Goal: Information Seeking & Learning: Learn about a topic

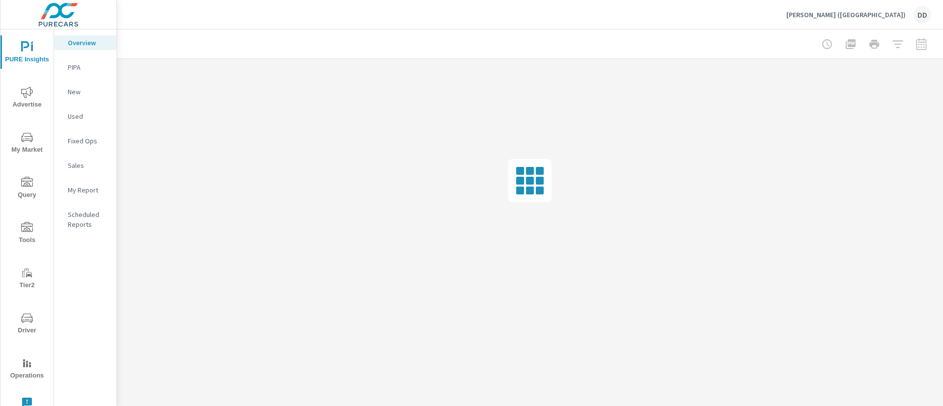
click at [12, 196] on span "Query" at bounding box center [26, 189] width 47 height 24
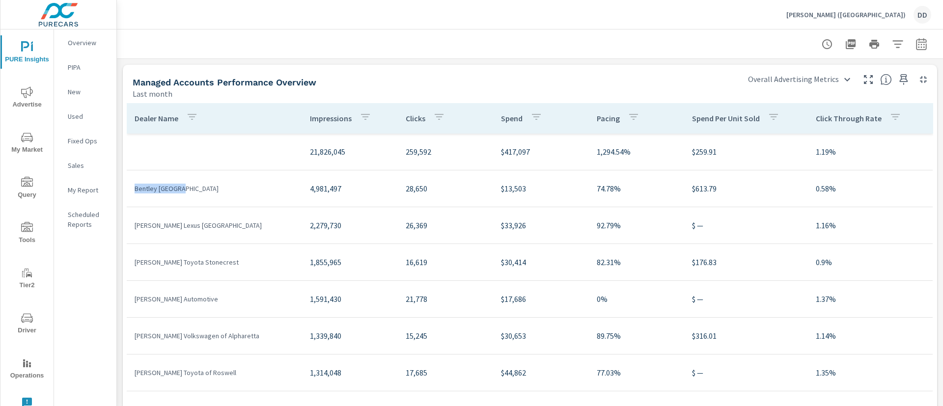
drag, startPoint x: 185, startPoint y: 183, endPoint x: 130, endPoint y: 181, distance: 55.0
click at [130, 181] on td "Bentley Atlanta" at bounding box center [214, 189] width 175 height 26
copy p "Bentley Atlanta"
click at [190, 228] on p "Nalley Lexus Smyrna" at bounding box center [215, 225] width 160 height 10
drag, startPoint x: 194, startPoint y: 226, endPoint x: 134, endPoint y: 226, distance: 60.9
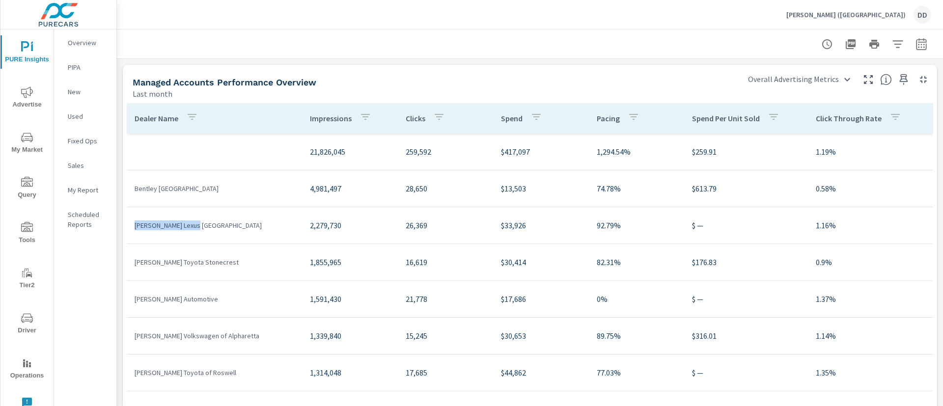
click at [134, 226] on td "[PERSON_NAME] Lexus [GEOGRAPHIC_DATA]" at bounding box center [214, 226] width 175 height 26
copy p "[PERSON_NAME] Lexus [GEOGRAPHIC_DATA]"
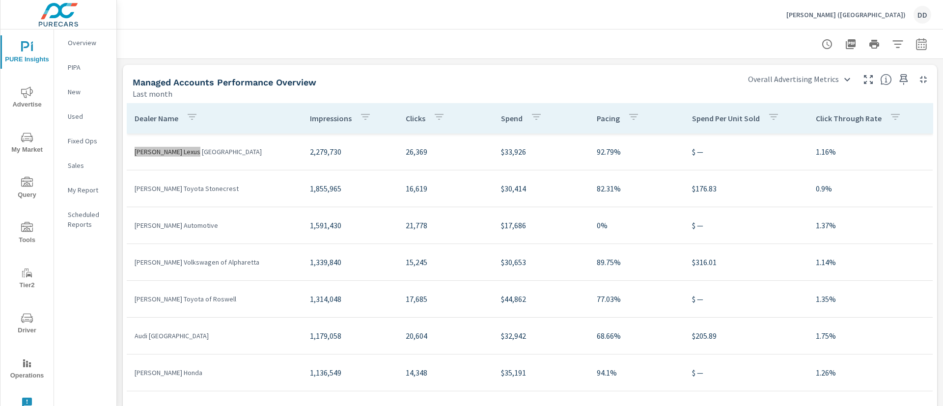
scroll to position [23, 0]
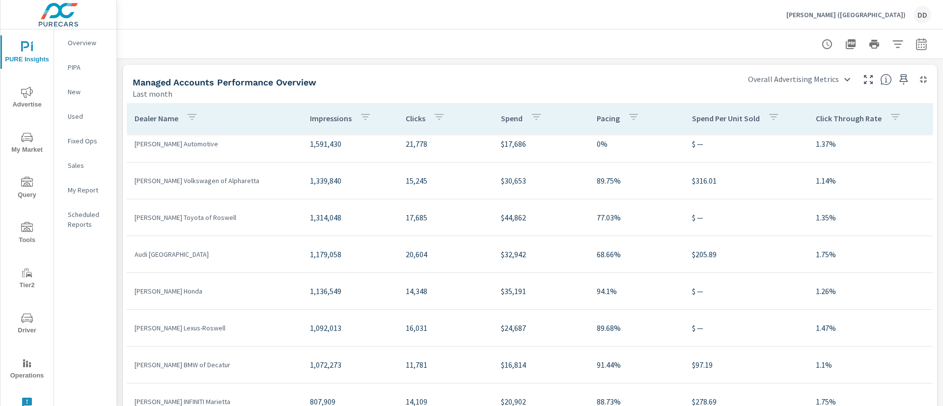
scroll to position [243, 0]
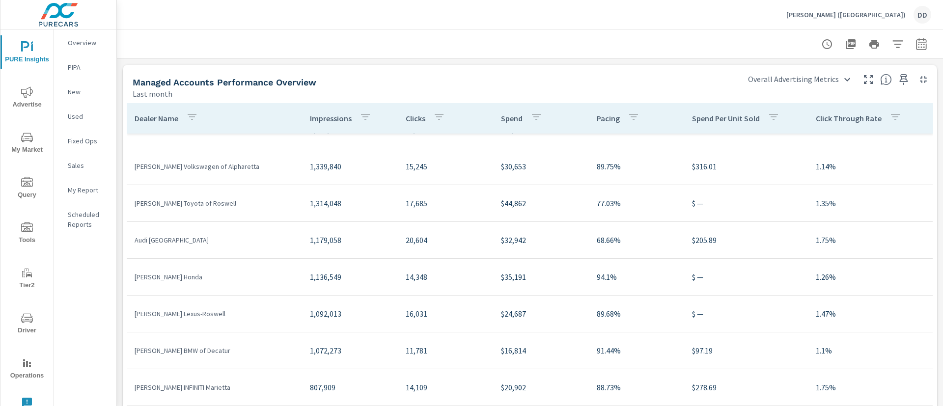
scroll to position [105, 0]
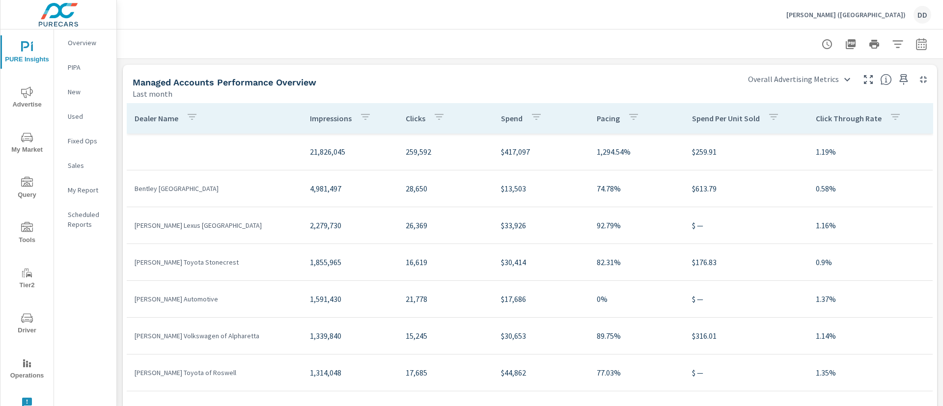
click at [471, 49] on div at bounding box center [530, 43] width 802 height 29
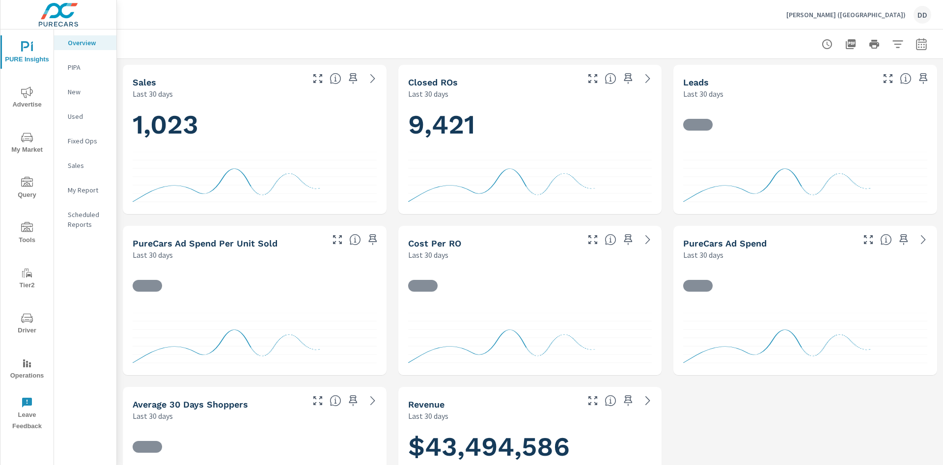
click at [25, 192] on span "Query" at bounding box center [26, 189] width 47 height 24
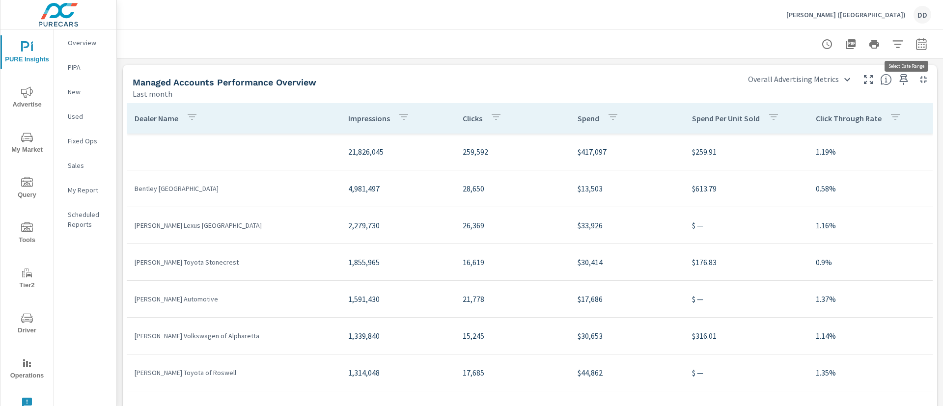
click at [915, 35] on button "button" at bounding box center [921, 44] width 20 height 20
select select "Last month"
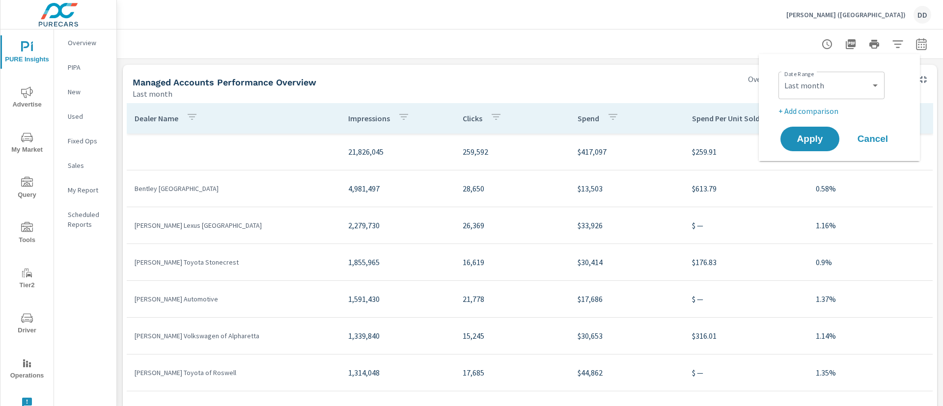
click at [823, 117] on div "Date Range Custom Yesterday Last week Last 7 days Last 14 days Last 30 days Las…" at bounding box center [838, 107] width 137 height 91
click at [820, 109] on p "+ Add comparison" at bounding box center [841, 111] width 126 height 12
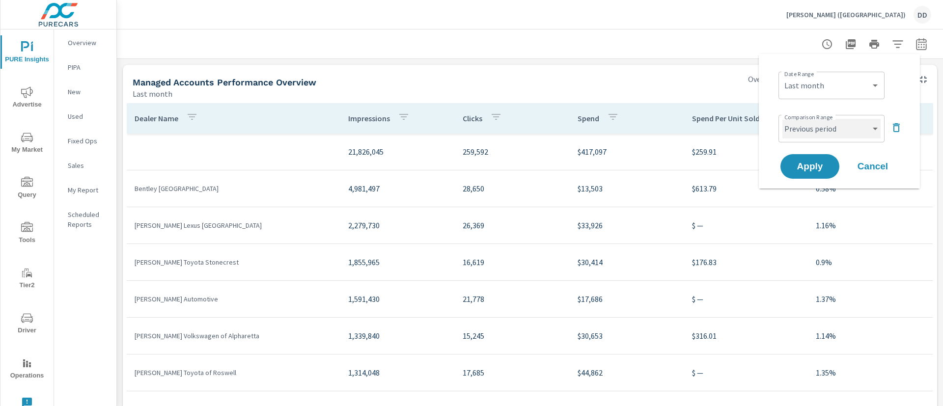
click at [823, 131] on select "Custom Previous period Previous month Previous year" at bounding box center [831, 129] width 98 height 20
select select "Previous month"
click at [782, 119] on select "Custom Previous period Previous month Previous year" at bounding box center [831, 129] width 98 height 20
click at [813, 165] on span "Apply" at bounding box center [810, 166] width 40 height 9
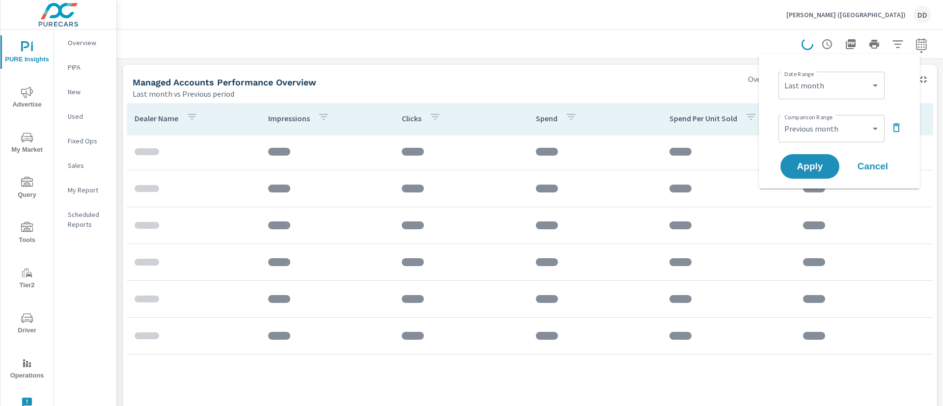
click at [864, 167] on span "Cancel" at bounding box center [872, 166] width 39 height 9
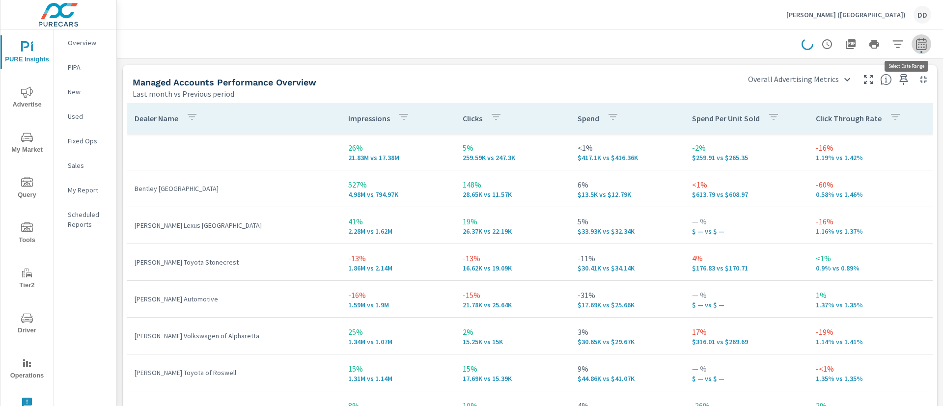
click at [915, 48] on icon "button" at bounding box center [921, 44] width 12 height 12
select select "Last month"
select select "Previous period"
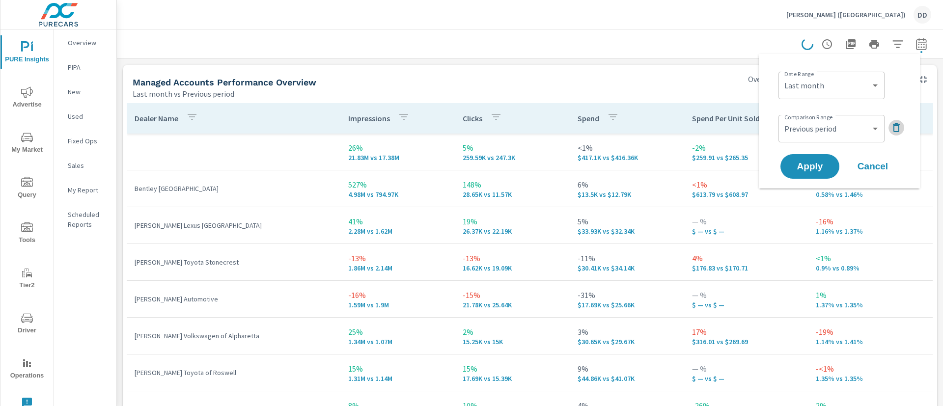
click at [898, 130] on icon "button" at bounding box center [896, 128] width 12 height 12
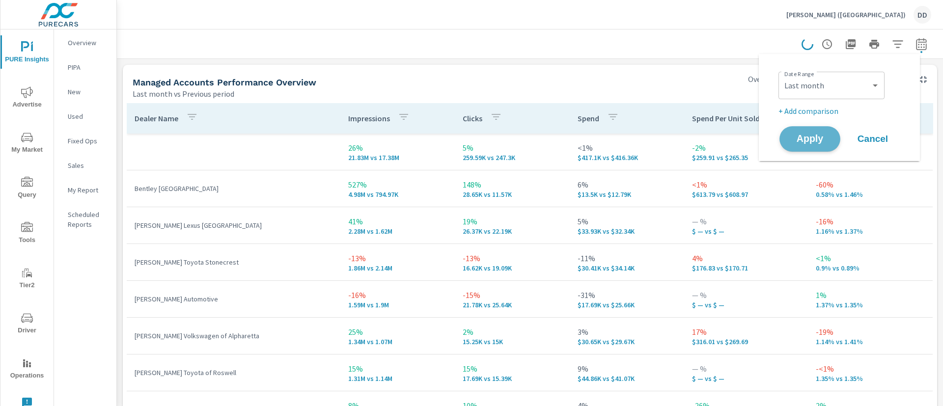
click at [817, 142] on span "Apply" at bounding box center [810, 139] width 40 height 9
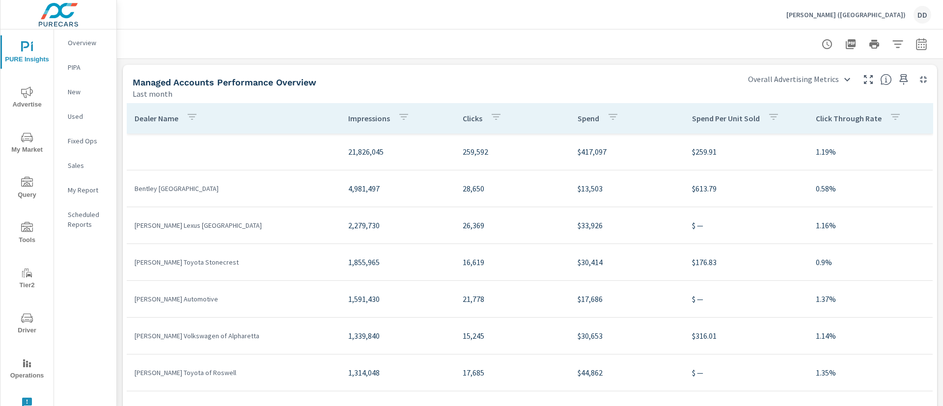
scroll to position [243, 0]
click at [884, 19] on div "[PERSON_NAME] ([GEOGRAPHIC_DATA]) DD" at bounding box center [858, 15] width 145 height 18
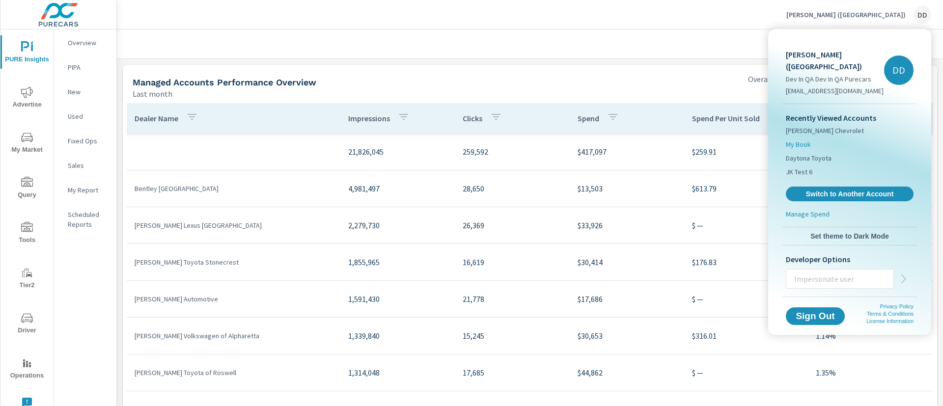
click at [805, 139] on span "My Book" at bounding box center [798, 144] width 25 height 10
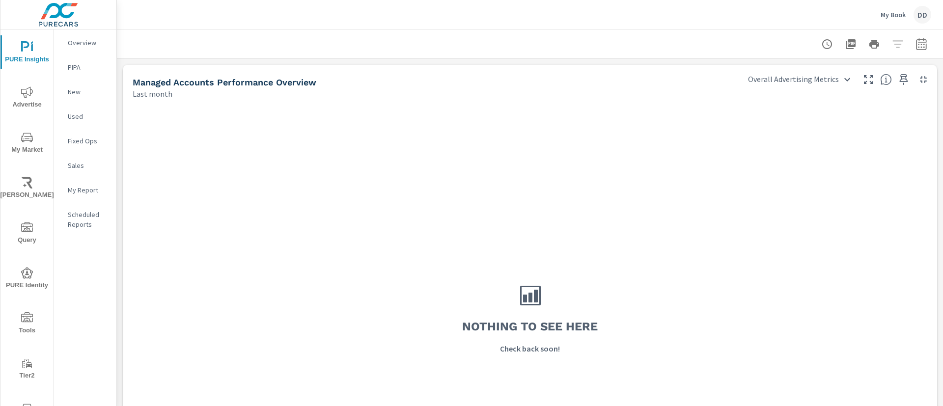
click at [893, 23] on button "My Book DD" at bounding box center [905, 14] width 58 height 29
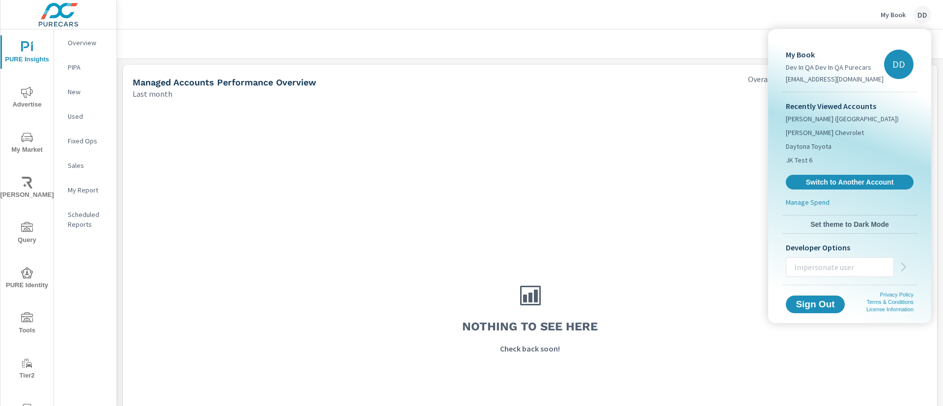
click at [684, 153] on div at bounding box center [471, 203] width 943 height 406
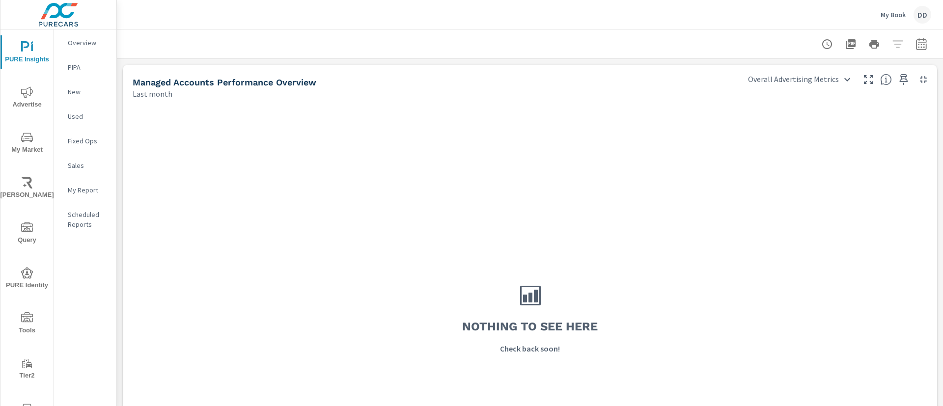
click at [882, 22] on div "My Book DD" at bounding box center [905, 15] width 51 height 18
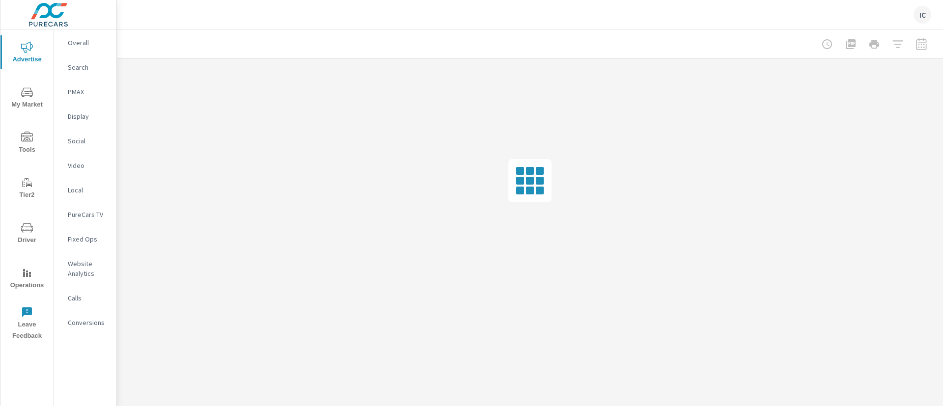
click at [470, 171] on html "Advertise My Market Tools Tier2 Driver Operations Leave Feedback Overall Search…" at bounding box center [471, 203] width 943 height 406
click at [475, 188] on div at bounding box center [530, 181] width 826 height 244
click at [444, 125] on div at bounding box center [530, 181] width 826 height 244
click at [659, 229] on div at bounding box center [530, 181] width 826 height 244
click at [893, 13] on p "My Book" at bounding box center [892, 14] width 25 height 9
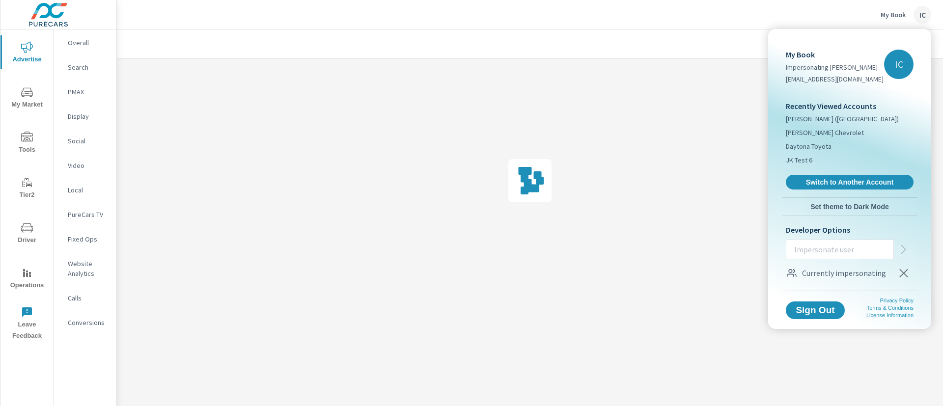
click at [906, 269] on icon "button" at bounding box center [904, 273] width 12 height 12
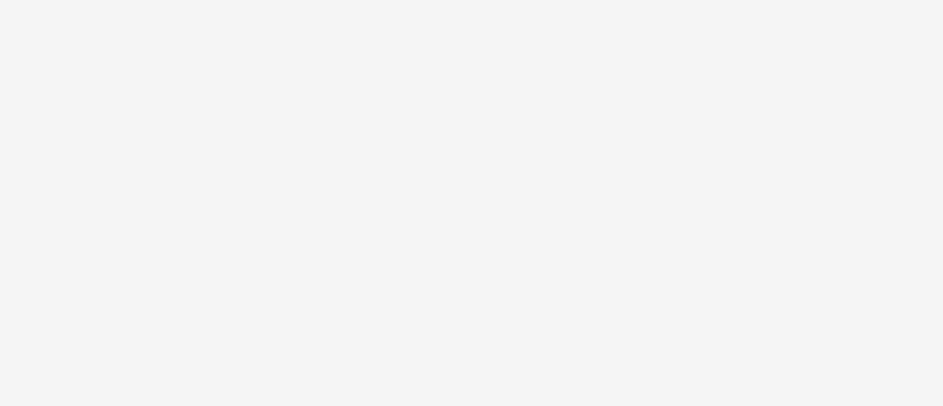
click at [301, 72] on html "Advertise My Market Tools Tier2 Driver Operations Leave Feedback Overall Search…" at bounding box center [471, 203] width 943 height 406
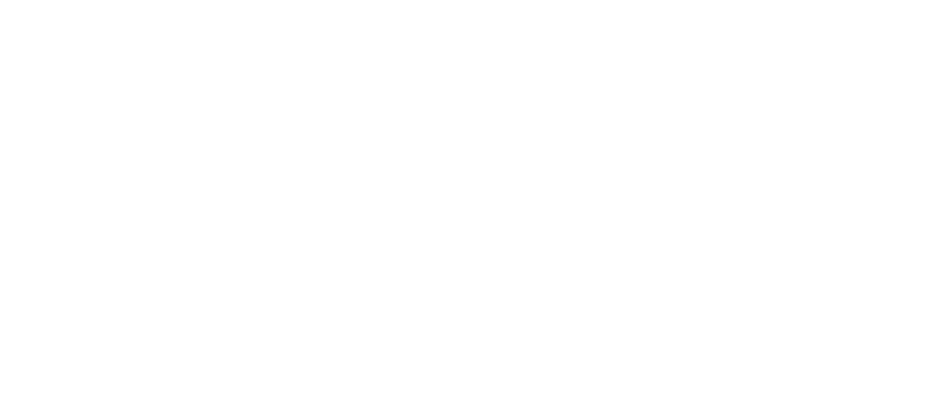
click at [342, 0] on html at bounding box center [471, 0] width 943 height 0
click at [436, 0] on html at bounding box center [471, 0] width 943 height 0
click at [420, 0] on html at bounding box center [471, 0] width 943 height 0
click at [225, 0] on html at bounding box center [471, 0] width 943 height 0
